Goal: Task Accomplishment & Management: Manage account settings

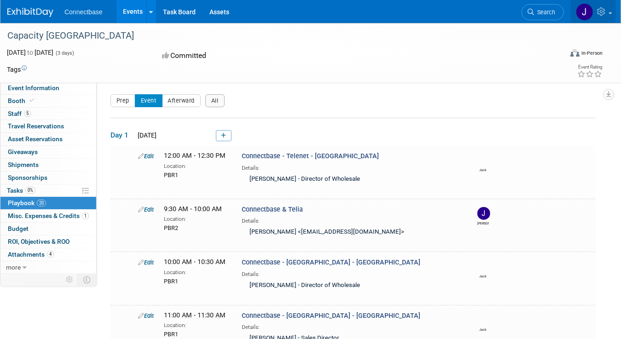
click at [590, 12] on img at bounding box center [584, 11] width 17 height 17
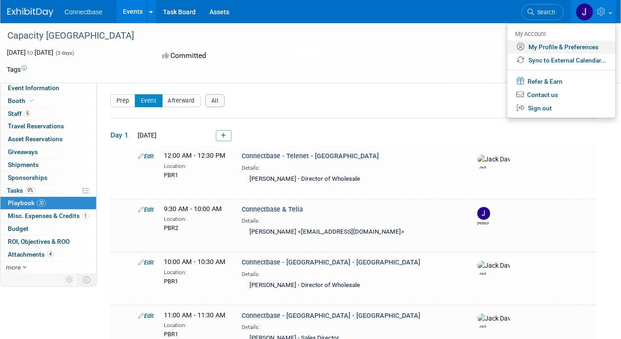
click at [579, 47] on link "My Profile & Preferences" at bounding box center [561, 46] width 108 height 13
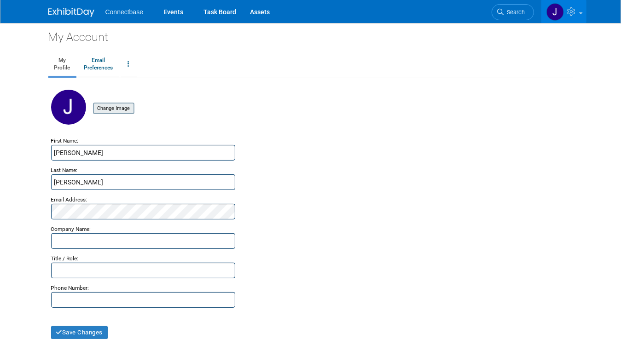
click at [97, 109] on input "file" at bounding box center [78, 109] width 109 height 10
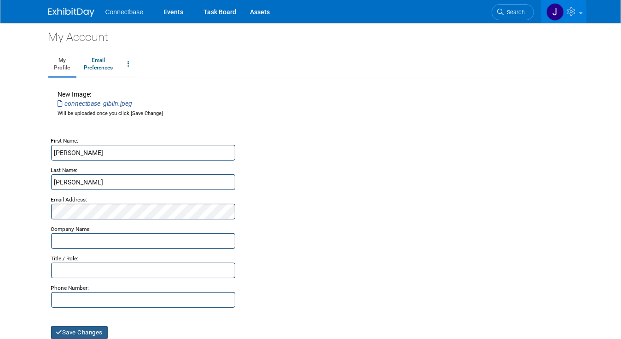
click at [72, 328] on button "Save Changes" at bounding box center [79, 332] width 57 height 13
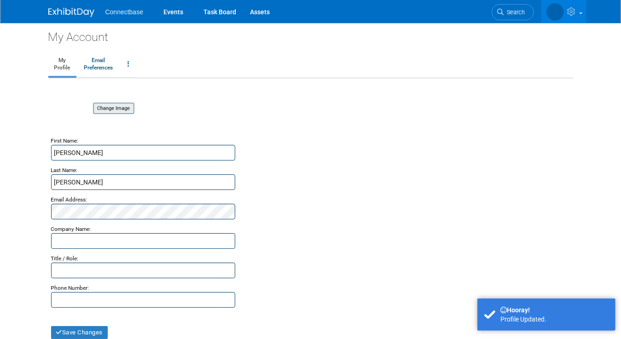
click at [104, 107] on input "file" at bounding box center [78, 109] width 109 height 10
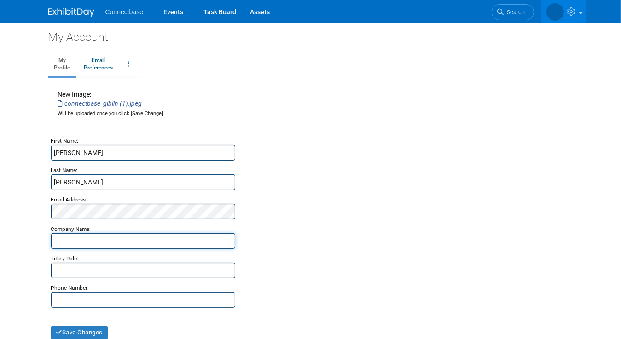
click at [54, 246] on input "text" at bounding box center [143, 241] width 184 height 16
type input "Connectbase"
type input "0876241074"
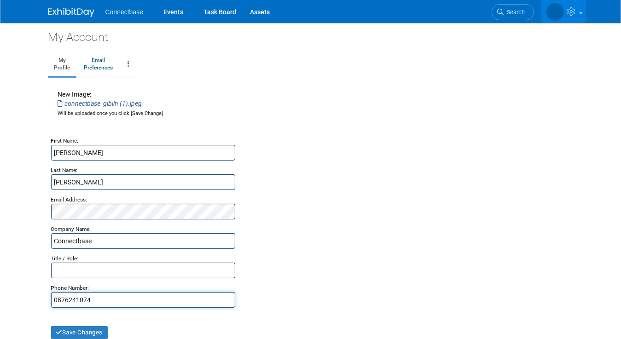
drag, startPoint x: 88, startPoint y: 299, endPoint x: 21, endPoint y: 294, distance: 66.9
click at [21, 294] on body "Connectbase Events Task Board Assets" at bounding box center [310, 169] width 621 height 339
click at [138, 273] on input "text" at bounding box center [143, 271] width 184 height 16
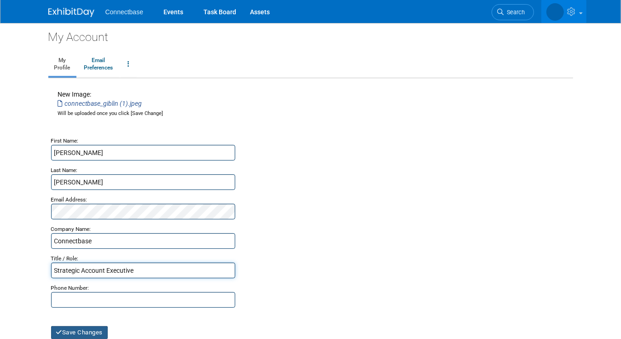
type input "Strategic Account Executive"
click at [75, 330] on button "Save Changes" at bounding box center [79, 332] width 57 height 13
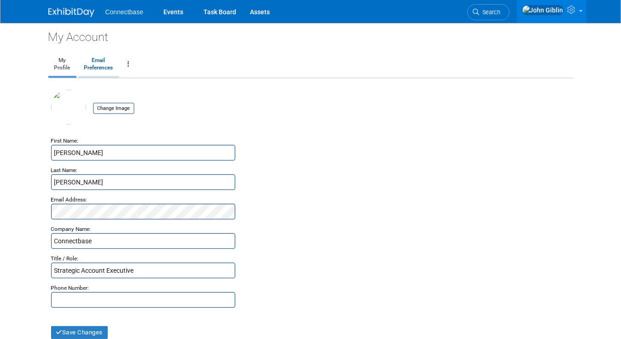
click at [89, 65] on link "Email Preferences" at bounding box center [98, 64] width 41 height 23
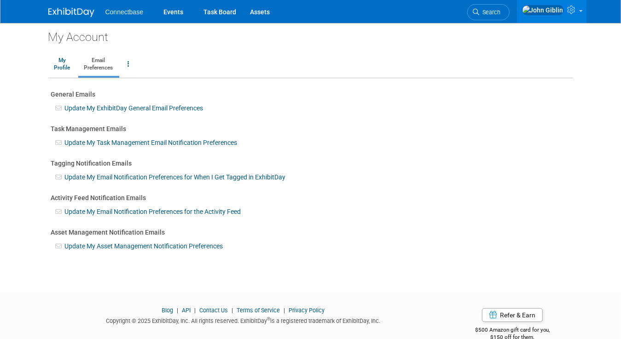
click at [118, 15] on ul "Connectbase Events Task Board Assets" at bounding box center [194, 11] width 178 height 23
click at [156, 12] on link "Events" at bounding box center [173, 11] width 34 height 23
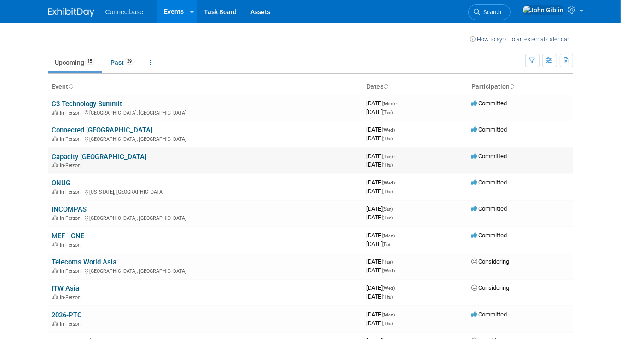
click at [63, 155] on link "Capacity [GEOGRAPHIC_DATA]" at bounding box center [99, 157] width 95 height 8
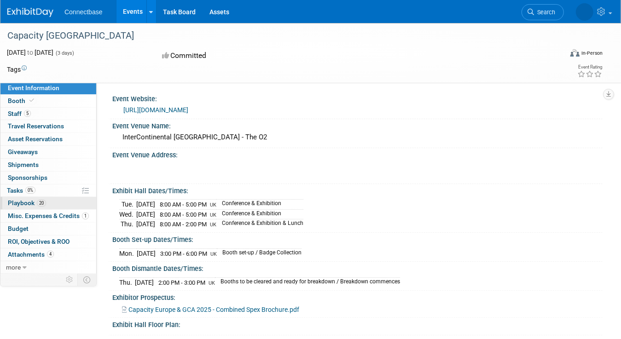
click at [24, 199] on span "Playbook 20" at bounding box center [27, 202] width 38 height 7
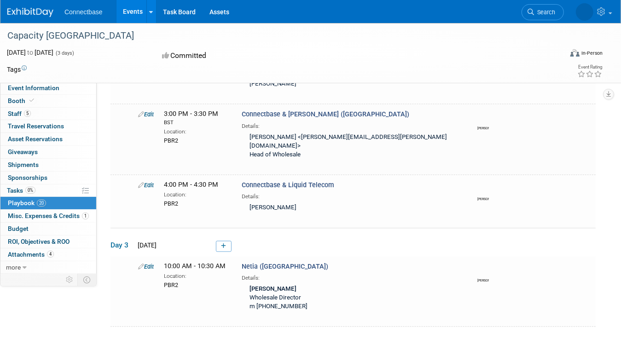
scroll to position [1058, 0]
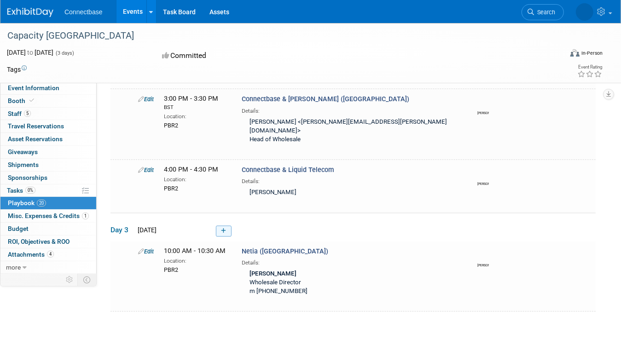
click at [224, 229] on icon at bounding box center [223, 232] width 5 height 6
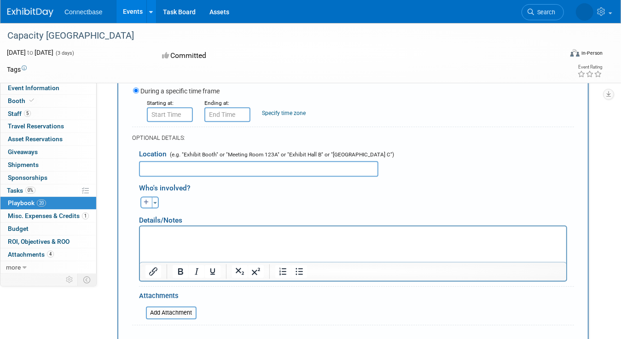
scroll to position [1304, 0]
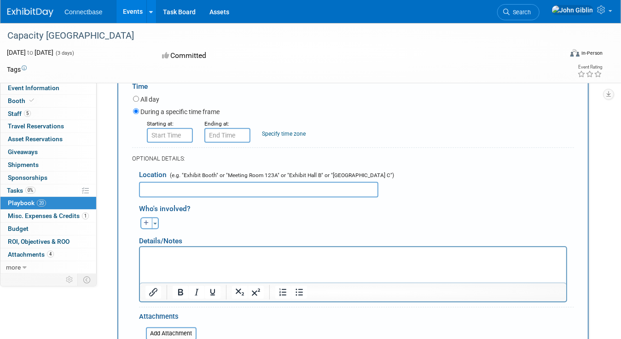
click at [151, 217] on button "button" at bounding box center [146, 223] width 12 height 12
select select
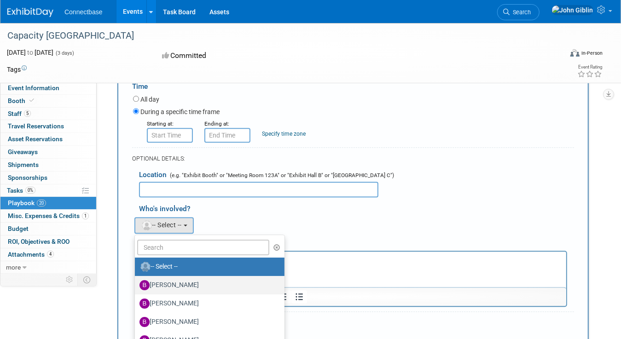
click at [164, 278] on label "Ben Edmond" at bounding box center [207, 285] width 136 height 15
click at [136, 281] on input "Ben Edmond" at bounding box center [133, 284] width 6 height 6
select select "5a309a58-1caa-4a1e-b031-5fcebf7888a3"
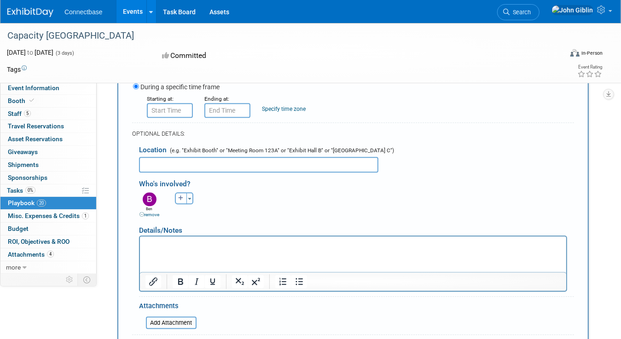
scroll to position [1350, 0]
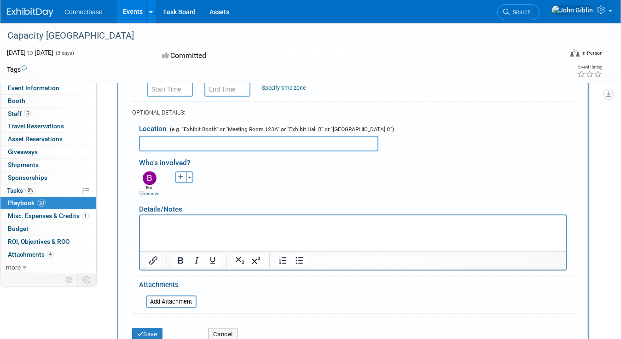
click at [178, 174] on icon "button" at bounding box center [181, 177] width 6 height 6
select select
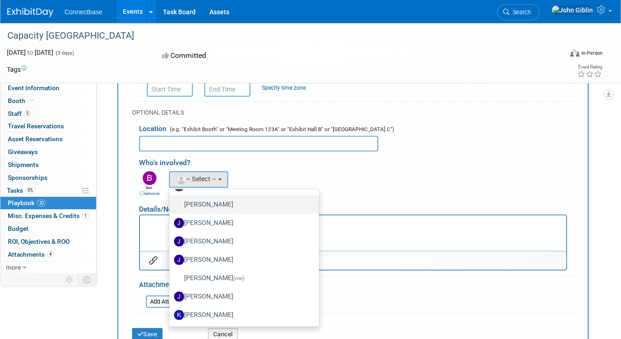
scroll to position [276, 0]
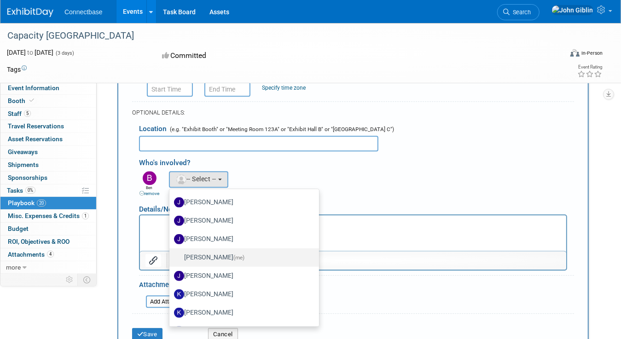
click at [191, 250] on label "John Giblin (me)" at bounding box center [242, 257] width 136 height 15
click at [171, 253] on input "John Giblin (me)" at bounding box center [168, 256] width 6 height 6
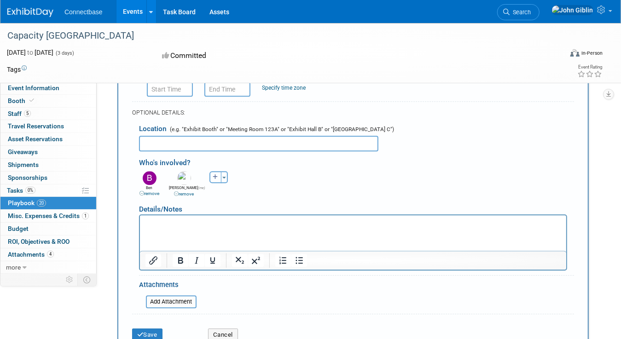
click at [214, 174] on icon "button" at bounding box center [216, 177] width 6 height 6
select select
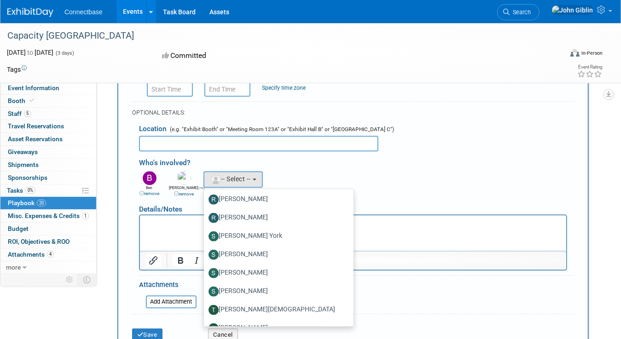
scroll to position [586, 0]
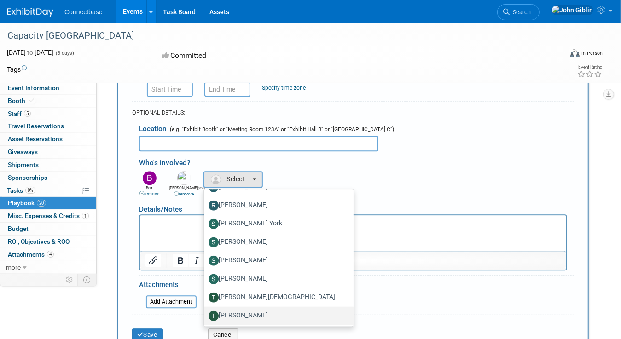
click at [230, 308] on label "Trey Willis" at bounding box center [276, 315] width 136 height 15
click at [205, 311] on input "Trey Willis" at bounding box center [202, 314] width 6 height 6
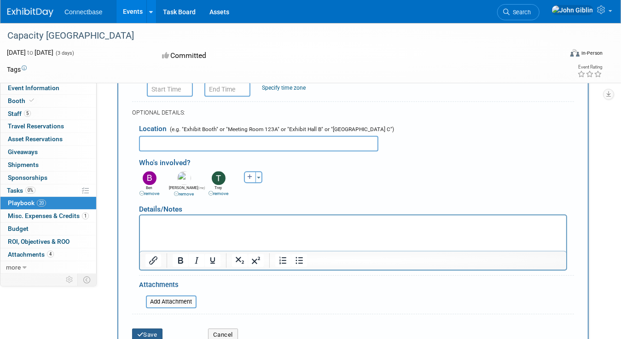
click at [139, 332] on icon "submit" at bounding box center [140, 335] width 6 height 6
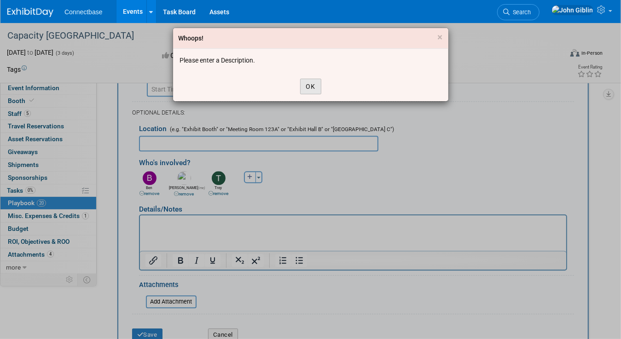
click at [312, 86] on button "OK" at bounding box center [310, 87] width 21 height 16
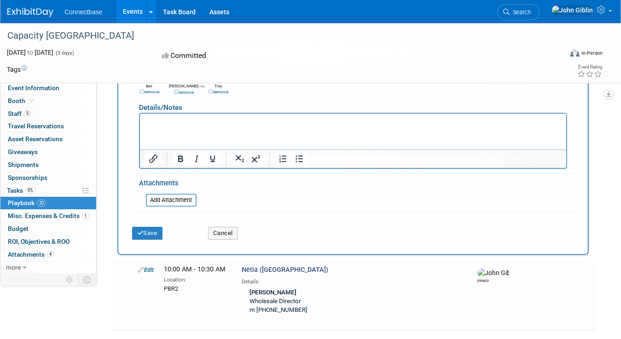
scroll to position [1488, 0]
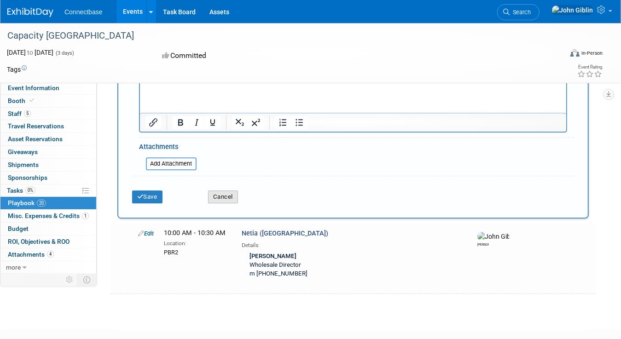
click at [224, 190] on button "Cancel" at bounding box center [223, 196] width 30 height 13
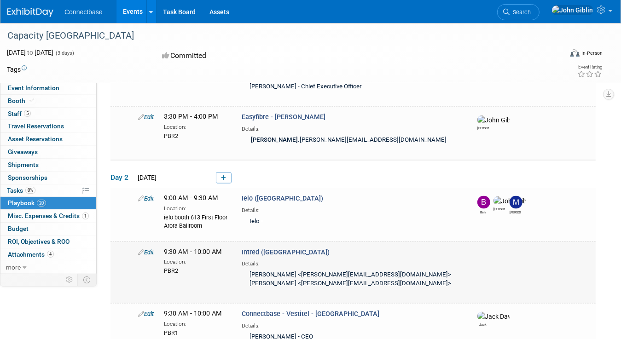
scroll to position [676, 0]
click at [148, 195] on link "Edit" at bounding box center [146, 198] width 16 height 7
select select "5a309a58-1caa-4a1e-b031-5fcebf7888a3"
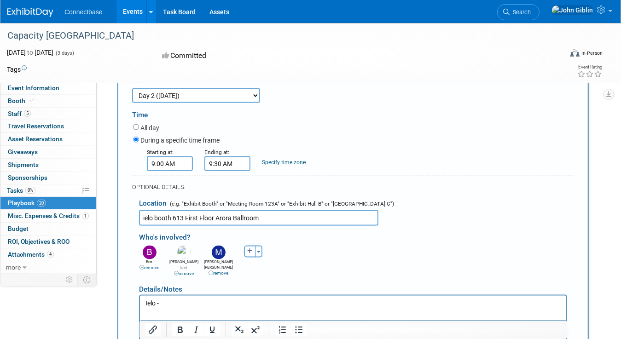
scroll to position [890, 0]
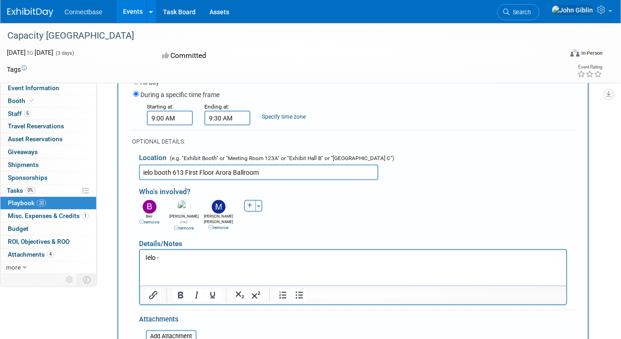
click at [248, 203] on icon "button" at bounding box center [250, 206] width 6 height 6
select select
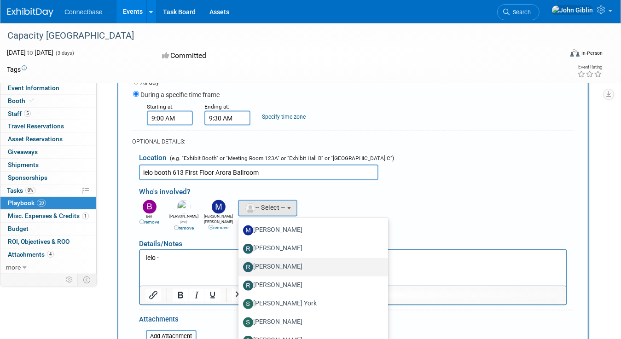
scroll to position [586, 0]
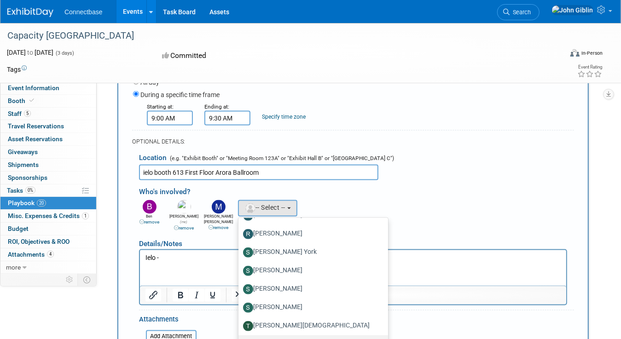
click at [279, 337] on label "Trey Willis" at bounding box center [311, 344] width 136 height 15
click at [240, 339] on input "Trey Willis" at bounding box center [237, 343] width 6 height 6
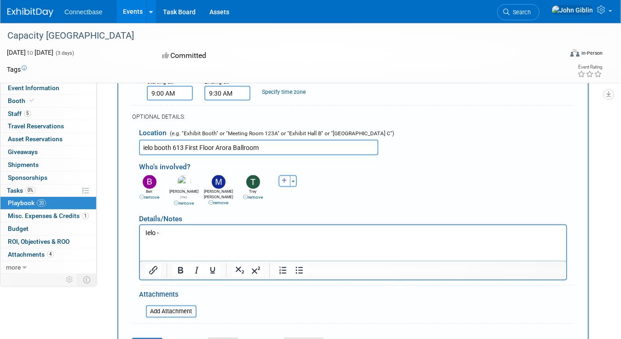
scroll to position [936, 0]
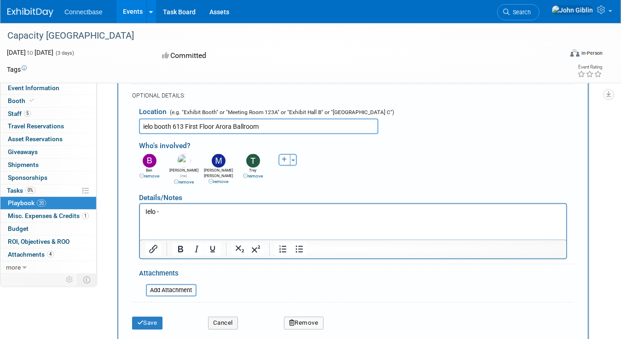
click at [130, 311] on div "Save" at bounding box center [163, 320] width 76 height 19
click at [144, 317] on button "Save" at bounding box center [147, 323] width 30 height 13
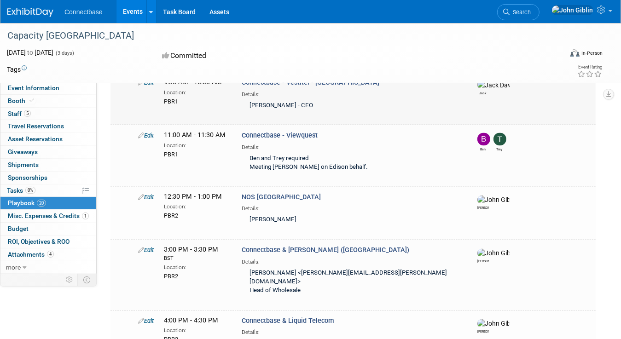
scroll to position [927, 0]
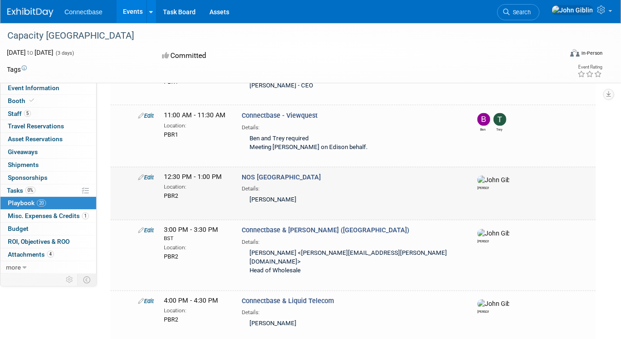
click at [149, 174] on link "Edit" at bounding box center [146, 177] width 16 height 7
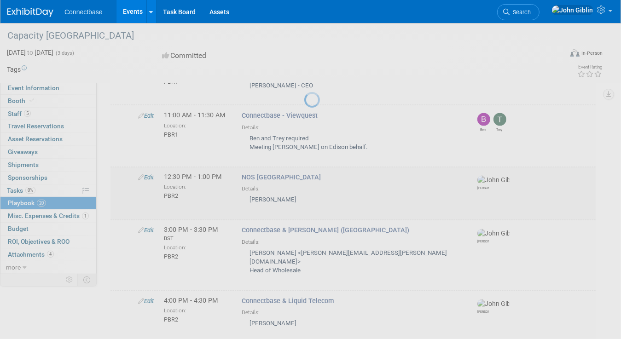
select select "5a309a58-1caa-4a1e-b031-5fcebf7888a3"
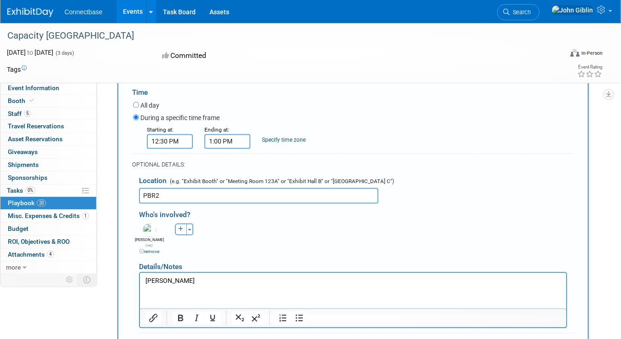
scroll to position [1118, 0]
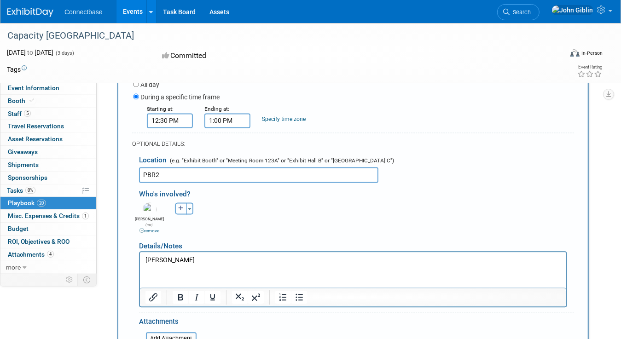
click at [180, 206] on icon "button" at bounding box center [181, 209] width 6 height 6
select select
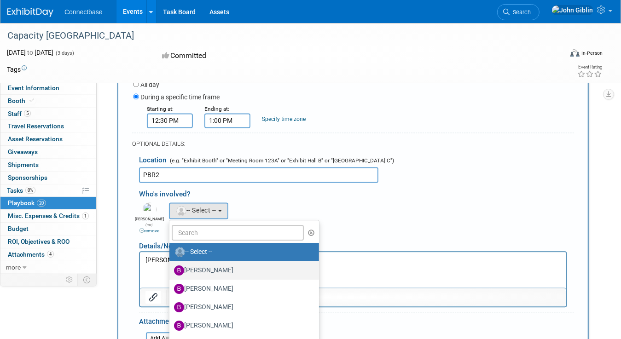
click at [200, 263] on label "Ben Edmond" at bounding box center [242, 270] width 136 height 15
click at [171, 266] on input "Ben Edmond" at bounding box center [168, 269] width 6 height 6
select select "5a309a58-1caa-4a1e-b031-5fcebf7888a3"
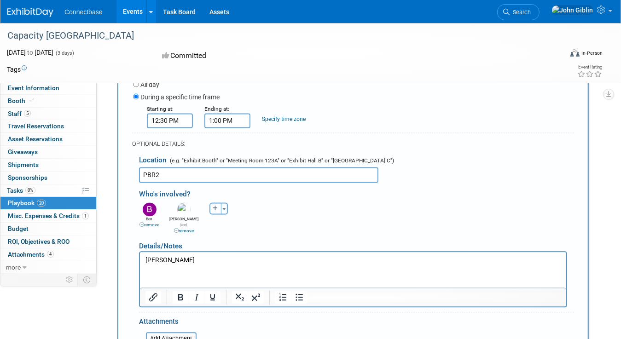
click at [216, 206] on icon "button" at bounding box center [216, 209] width 6 height 6
select select
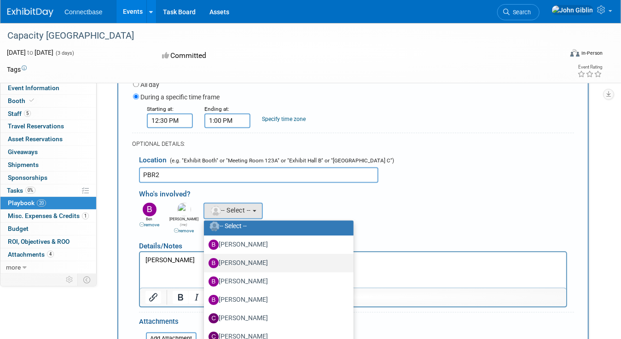
scroll to position [92, 0]
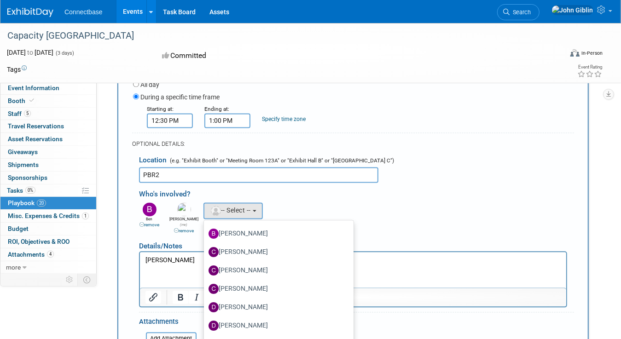
click at [355, 200] on div "Ben remove Brian remove Brian remove (me)" at bounding box center [356, 217] width 449 height 34
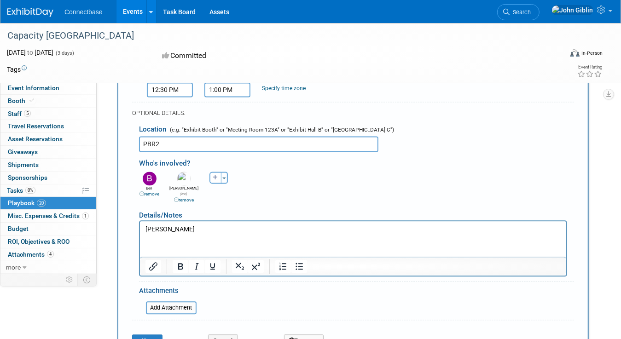
scroll to position [1164, 0]
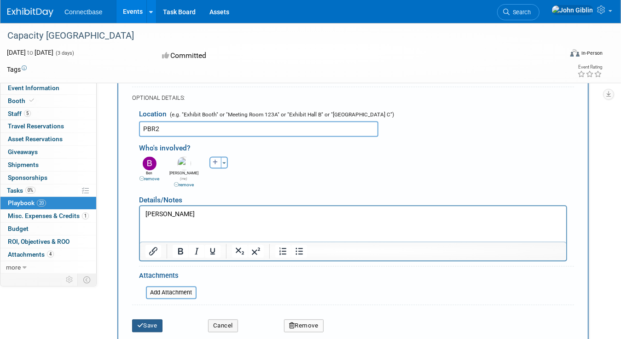
click at [155, 319] on button "Save" at bounding box center [147, 325] width 30 height 13
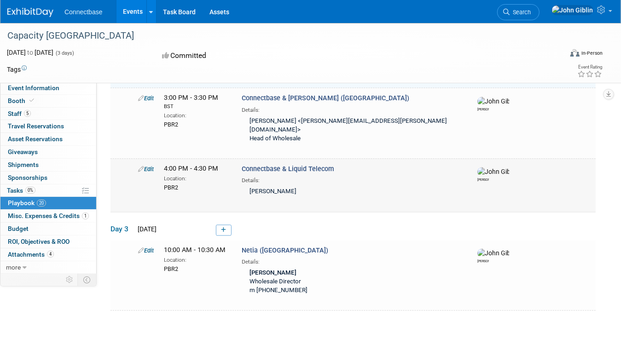
scroll to position [1109, 0]
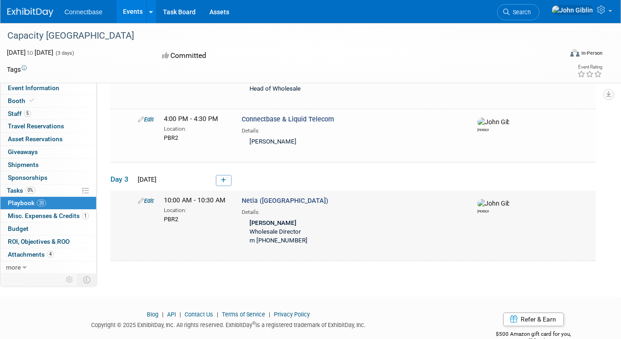
click at [149, 197] on link "Edit" at bounding box center [146, 200] width 16 height 7
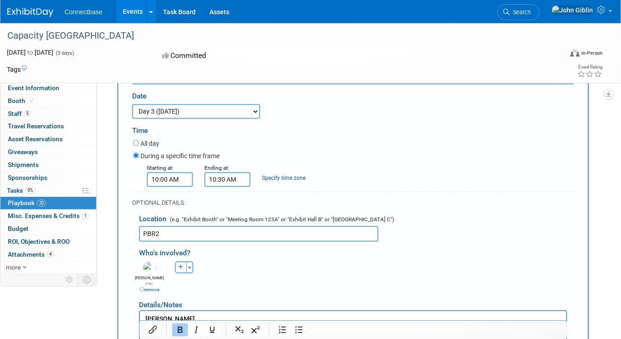
scroll to position [1267, 0]
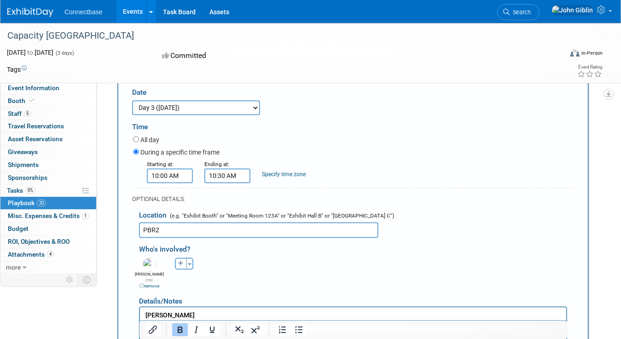
click at [181, 261] on icon "button" at bounding box center [181, 264] width 6 height 6
select select
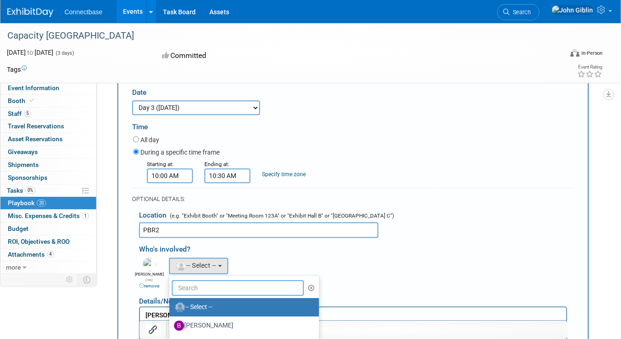
click at [200, 280] on input "text" at bounding box center [238, 288] width 132 height 16
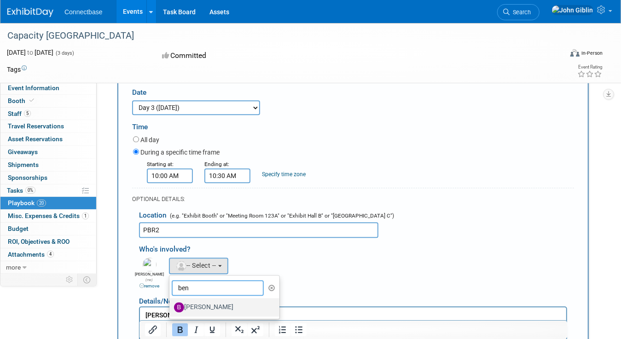
type input "ben"
click at [200, 300] on label "Ben Edmond" at bounding box center [222, 307] width 96 height 15
click at [171, 303] on input "Ben Edmond" at bounding box center [168, 306] width 6 height 6
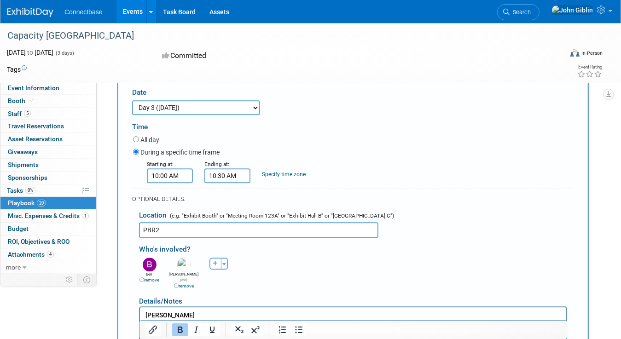
scroll to position [1359, 0]
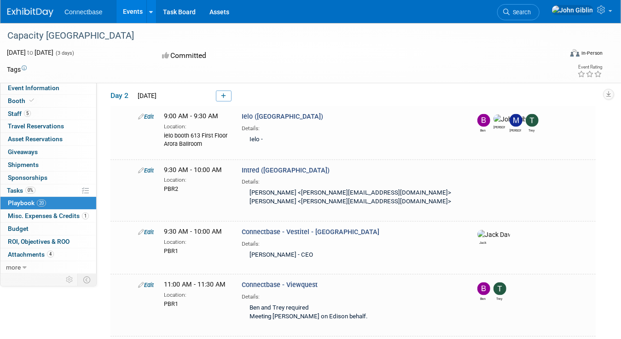
scroll to position [1112, 0]
